Goal: Navigation & Orientation: Find specific page/section

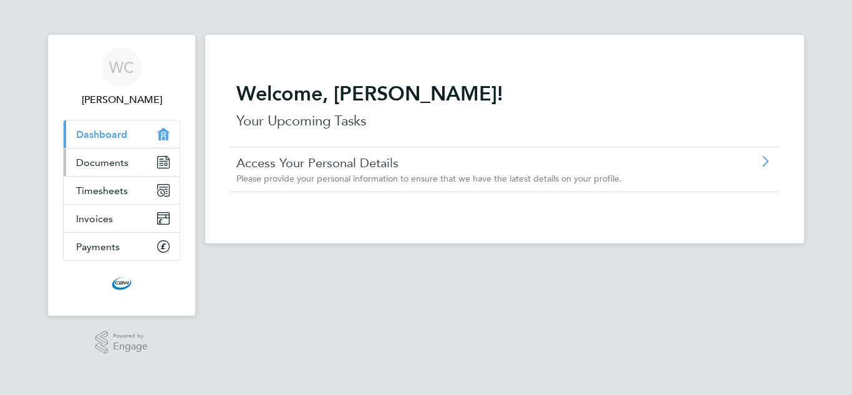
click at [150, 162] on link "Documents" at bounding box center [122, 161] width 116 height 27
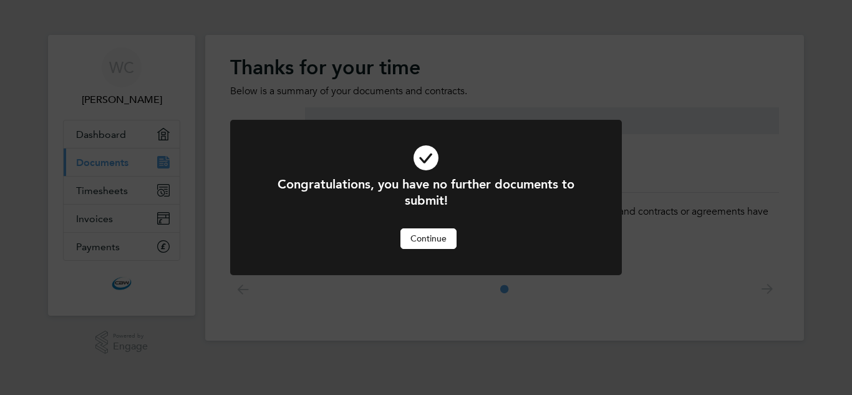
click at [427, 238] on button "Continue" at bounding box center [429, 238] width 56 height 20
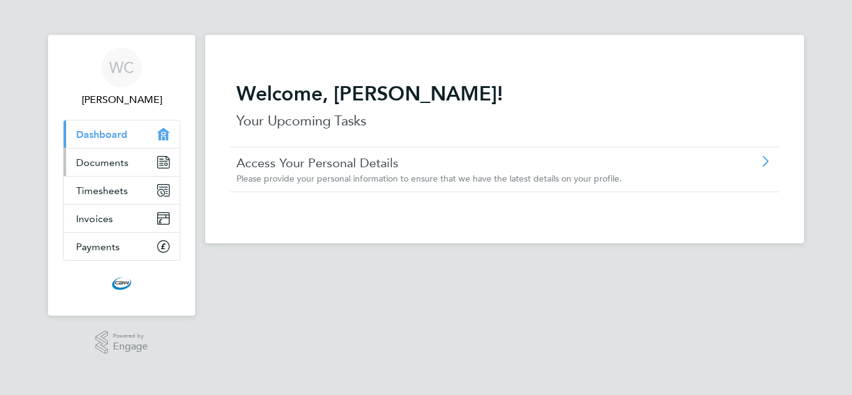
click at [117, 172] on link "Documents" at bounding box center [122, 161] width 116 height 27
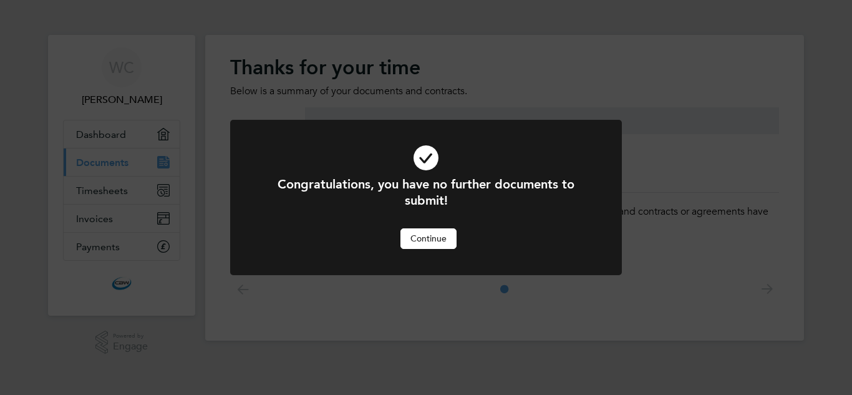
click at [402, 241] on button "Continue" at bounding box center [429, 238] width 56 height 20
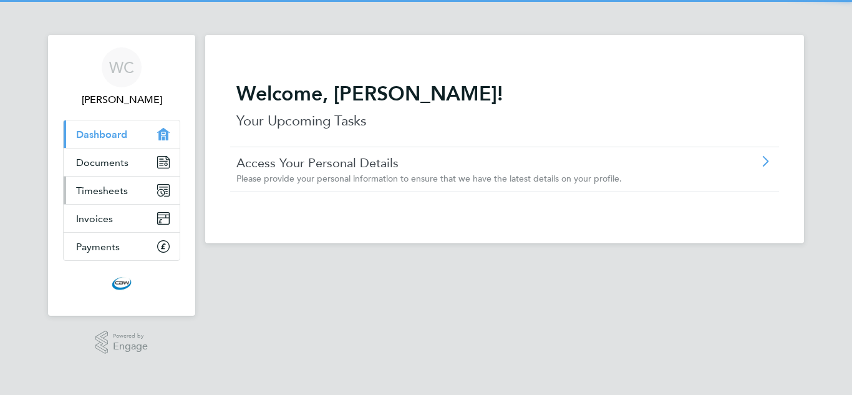
click at [141, 193] on link "Timesheets" at bounding box center [122, 190] width 116 height 27
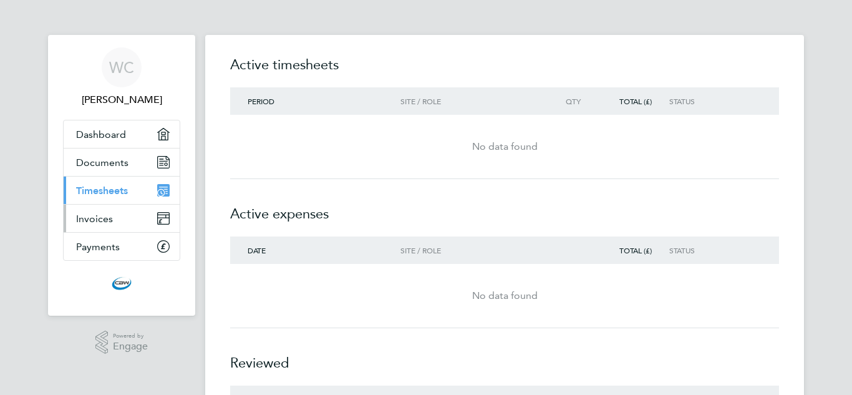
click at [127, 221] on link "Invoices" at bounding box center [122, 218] width 116 height 27
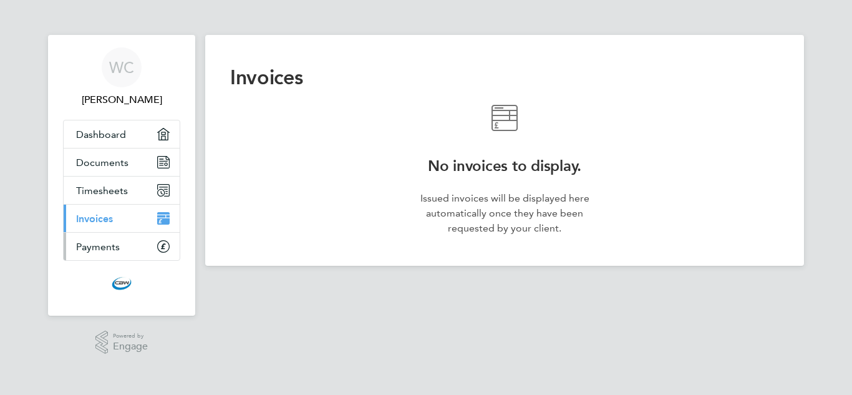
click at [113, 246] on span "Payments" at bounding box center [98, 247] width 44 height 12
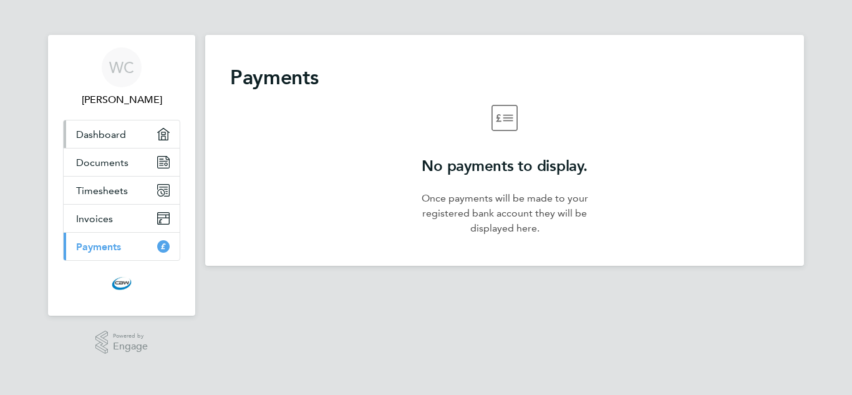
click at [123, 139] on span "Dashboard" at bounding box center [101, 135] width 50 height 12
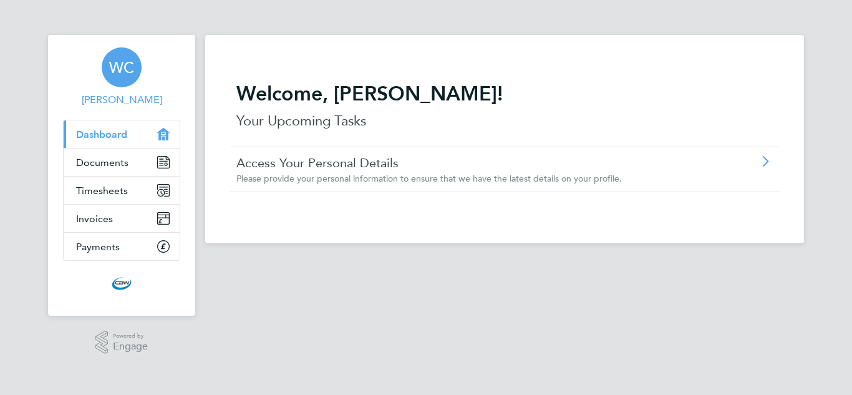
click at [137, 102] on span "[PERSON_NAME]" at bounding box center [121, 99] width 117 height 15
